Goal: Task Accomplishment & Management: Manage account settings

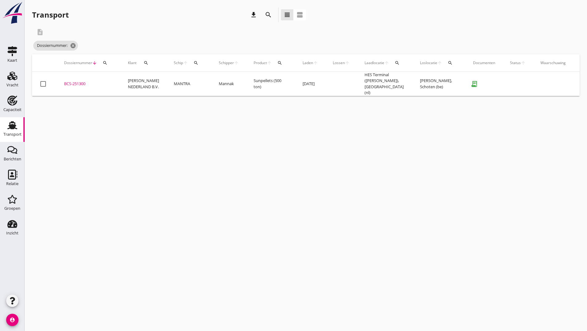
click at [267, 17] on icon "search" at bounding box center [268, 14] width 7 height 7
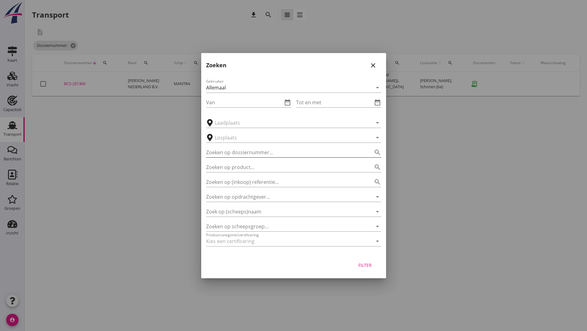
click at [228, 150] on input "Zoeken op dossiernummer..." at bounding box center [285, 152] width 158 height 10
type input "251252"
click at [366, 266] on div "Filter" at bounding box center [365, 265] width 17 height 6
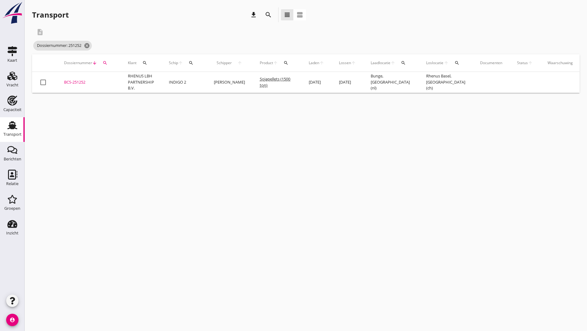
click at [82, 83] on div "BCS-251252" at bounding box center [88, 82] width 49 height 6
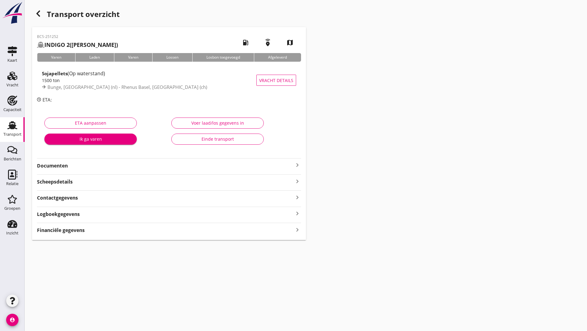
click at [65, 165] on strong "Documenten" at bounding box center [165, 165] width 257 height 7
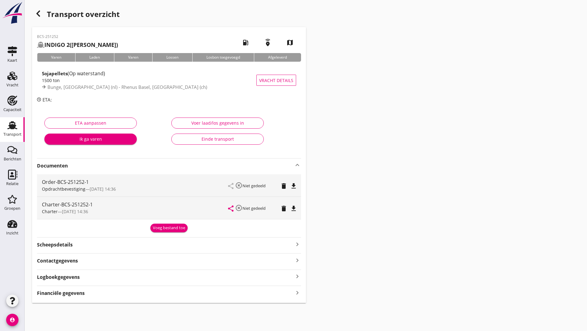
click at [157, 227] on div "Voeg bestand toe" at bounding box center [169, 228] width 32 height 6
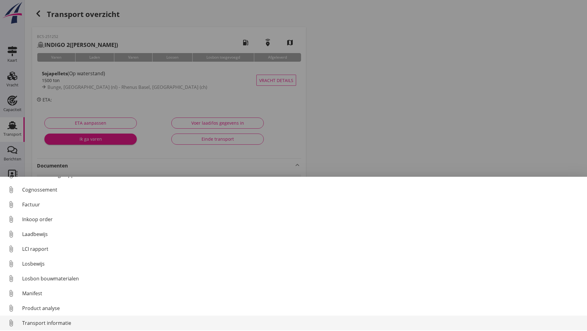
scroll to position [43, 0]
click at [40, 319] on div "Overig bestand" at bounding box center [302, 320] width 560 height 7
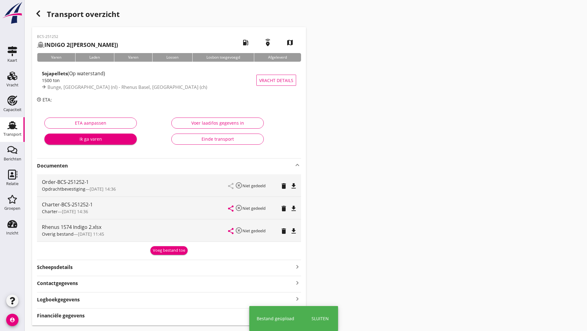
click at [37, 13] on use "button" at bounding box center [38, 13] width 4 height 6
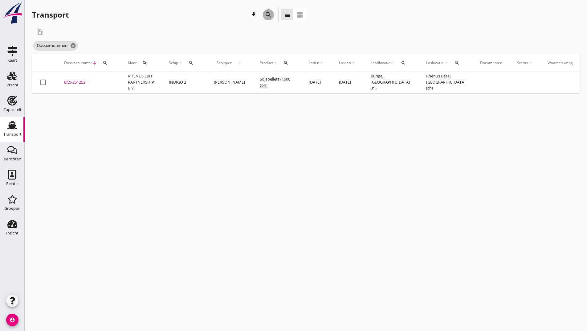
drag, startPoint x: 267, startPoint y: 13, endPoint x: 253, endPoint y: 77, distance: 65.8
click at [267, 15] on icon "search" at bounding box center [268, 14] width 7 height 7
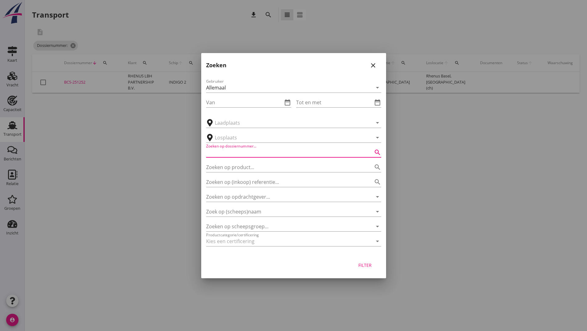
click at [234, 150] on input "Zoeken op dossiernummer..." at bounding box center [285, 152] width 158 height 10
type input "251290"
click at [365, 266] on div "Filter" at bounding box center [365, 265] width 17 height 6
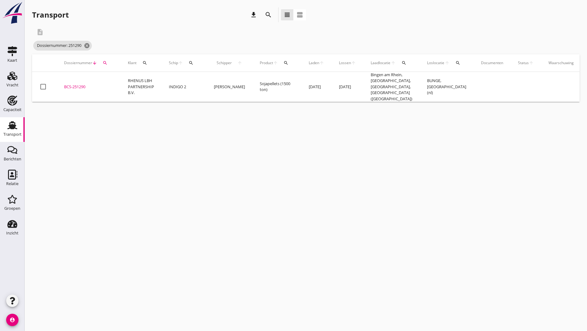
click at [83, 85] on div "BCS-251290" at bounding box center [88, 87] width 49 height 6
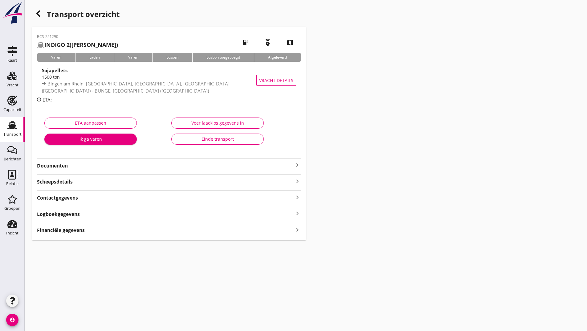
drag, startPoint x: 68, startPoint y: 163, endPoint x: 75, endPoint y: 171, distance: 10.5
click at [70, 168] on strong "Documenten" at bounding box center [165, 165] width 257 height 7
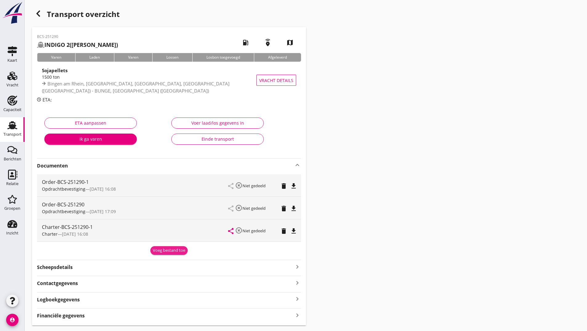
drag, startPoint x: 164, startPoint y: 247, endPoint x: 160, endPoint y: 249, distance: 4.4
click at [163, 247] on button "Voeg bestand toe" at bounding box center [168, 250] width 37 height 9
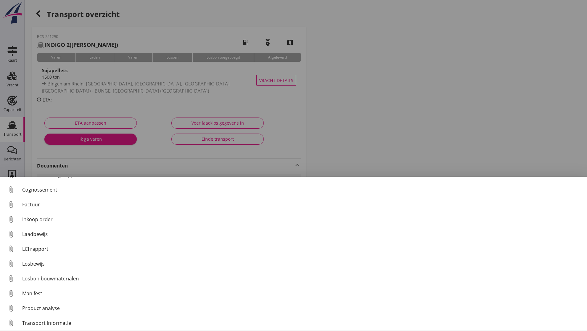
scroll to position [43, 0]
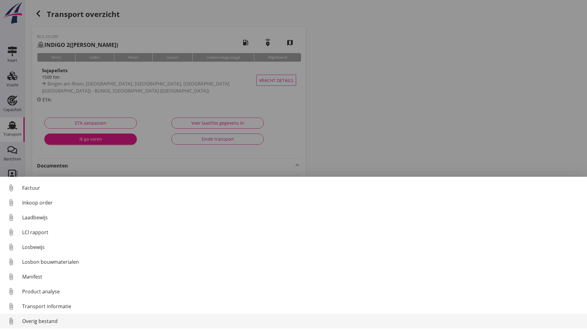
click at [55, 323] on div "Overig bestand" at bounding box center [302, 320] width 560 height 7
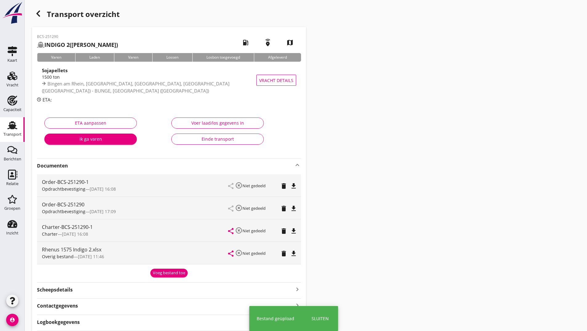
click at [159, 272] on div "Voeg bestand toe" at bounding box center [169, 273] width 32 height 6
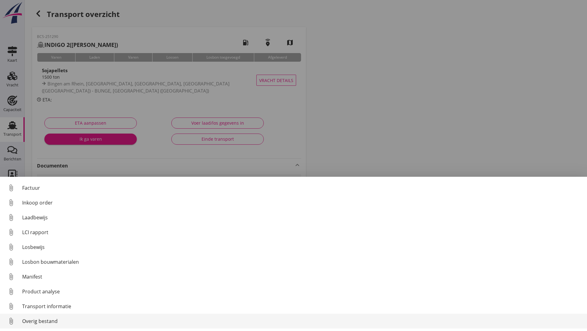
click at [54, 319] on div "Overig bestand" at bounding box center [302, 320] width 560 height 7
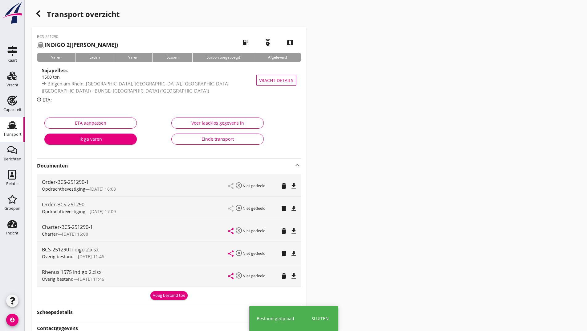
click at [159, 297] on div "Voeg bestand toe" at bounding box center [169, 295] width 32 height 6
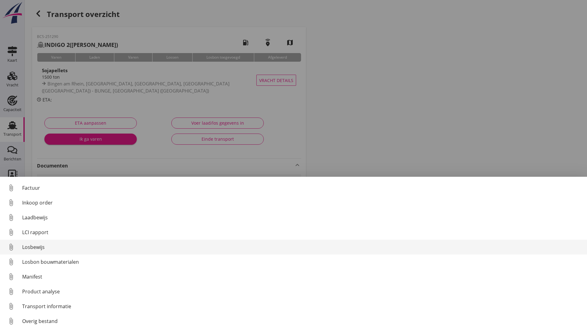
click at [39, 248] on div "Losbewijs" at bounding box center [302, 246] width 560 height 7
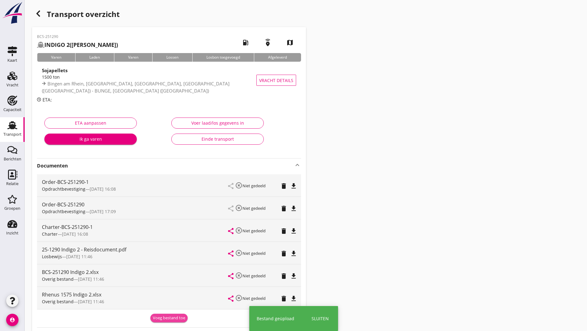
click at [160, 318] on div "Voeg bestand toe" at bounding box center [169, 318] width 32 height 6
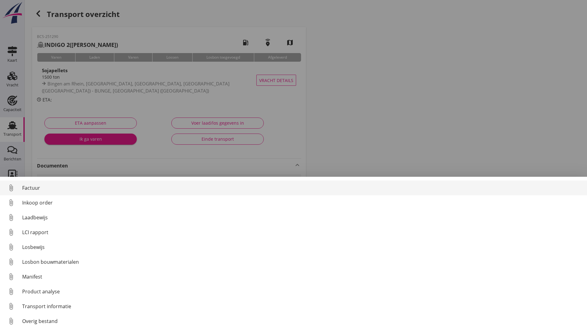
click at [34, 187] on div "Factuur" at bounding box center [302, 187] width 560 height 7
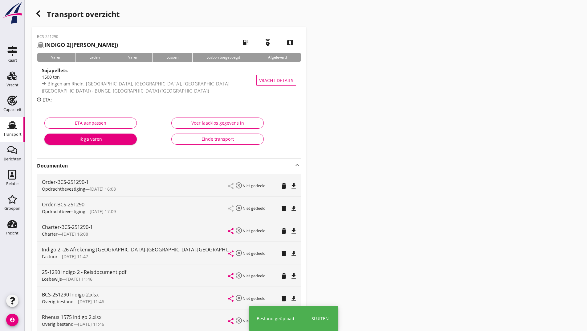
scroll to position [93, 0]
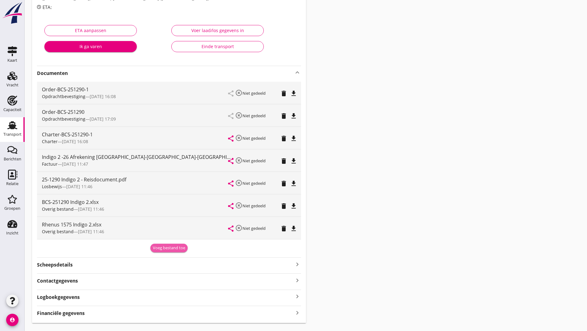
drag, startPoint x: 163, startPoint y: 247, endPoint x: 85, endPoint y: 240, distance: 78.1
click at [162, 247] on div "Voeg bestand toe" at bounding box center [169, 248] width 32 height 6
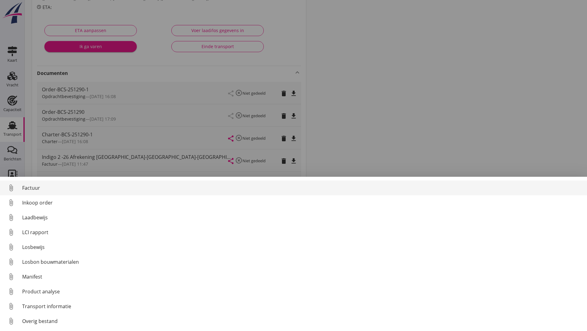
click at [39, 188] on div "Factuur" at bounding box center [302, 187] width 560 height 7
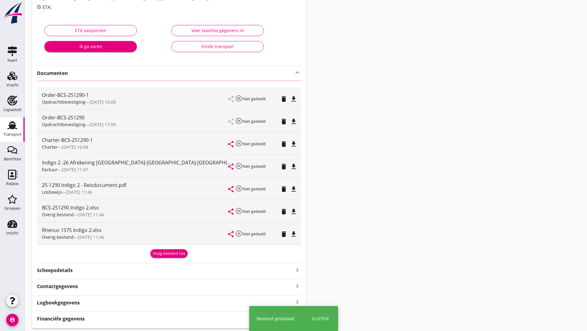
scroll to position [0, 0]
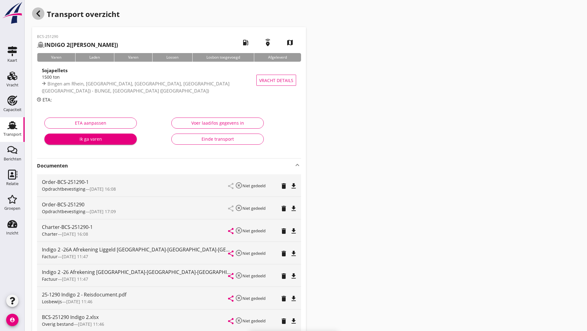
click at [41, 16] on icon "button" at bounding box center [38, 13] width 7 height 7
